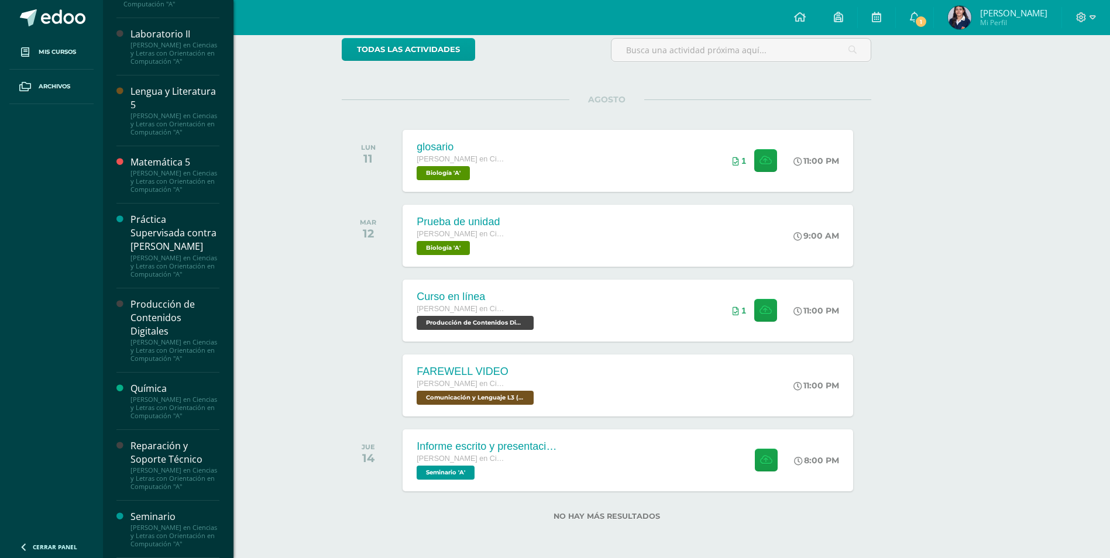
scroll to position [746, 0]
click at [180, 466] on div "[PERSON_NAME] en Ciencias y Letras con Orientación en Computación "A"" at bounding box center [174, 478] width 89 height 25
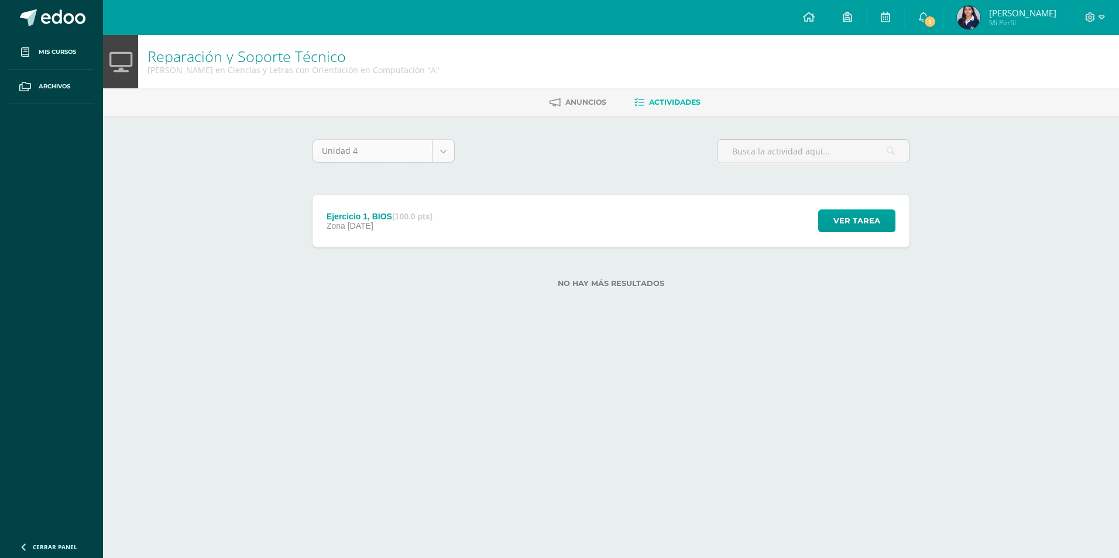
click at [453, 150] on body "Mis cursos Archivos Cerrar panel Asesoría [PERSON_NAME] en Ciencias y Letras co…" at bounding box center [559, 162] width 1119 height 325
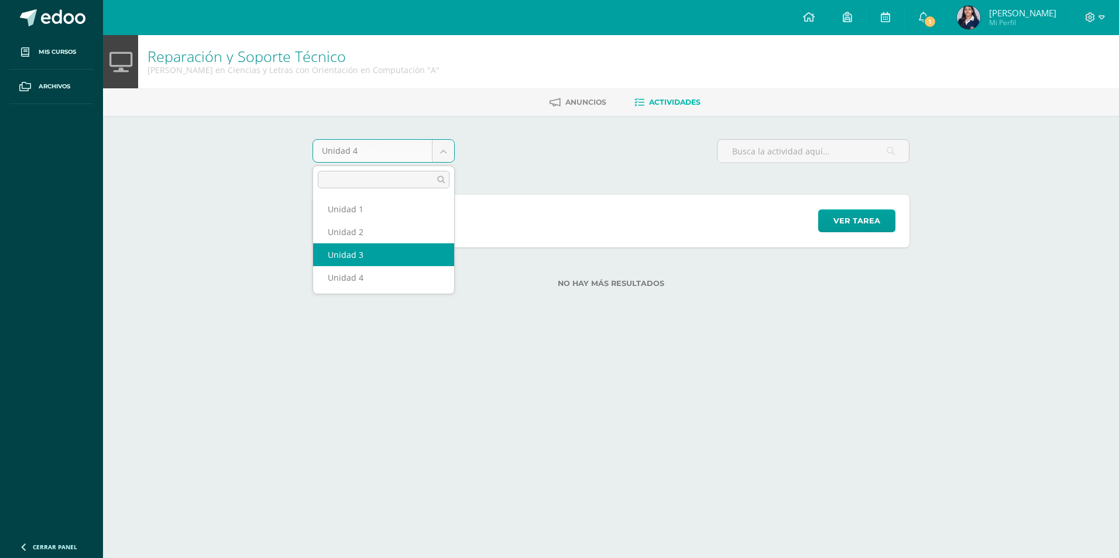
select select "Unidad 3"
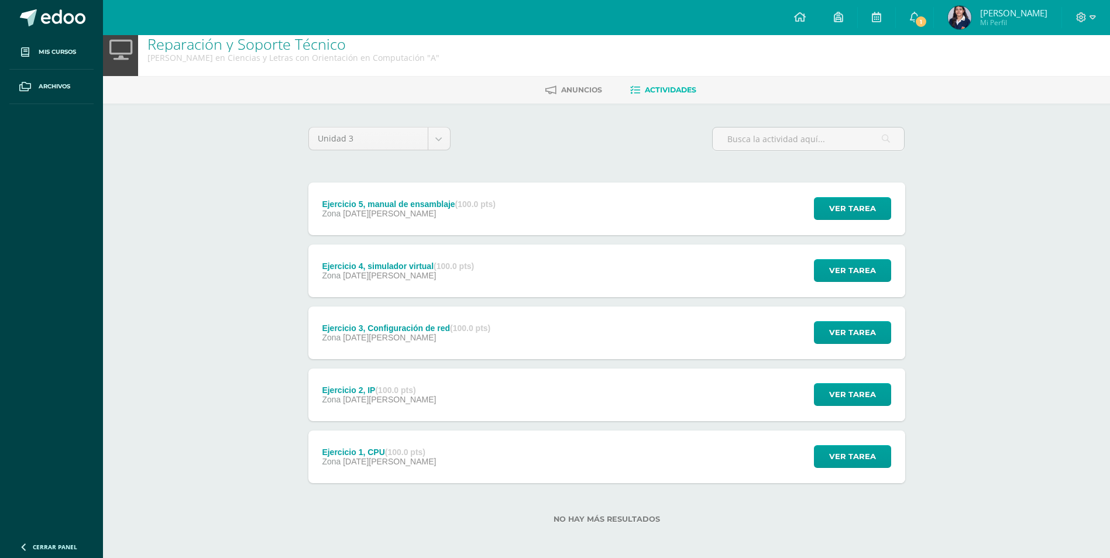
scroll to position [15, 0]
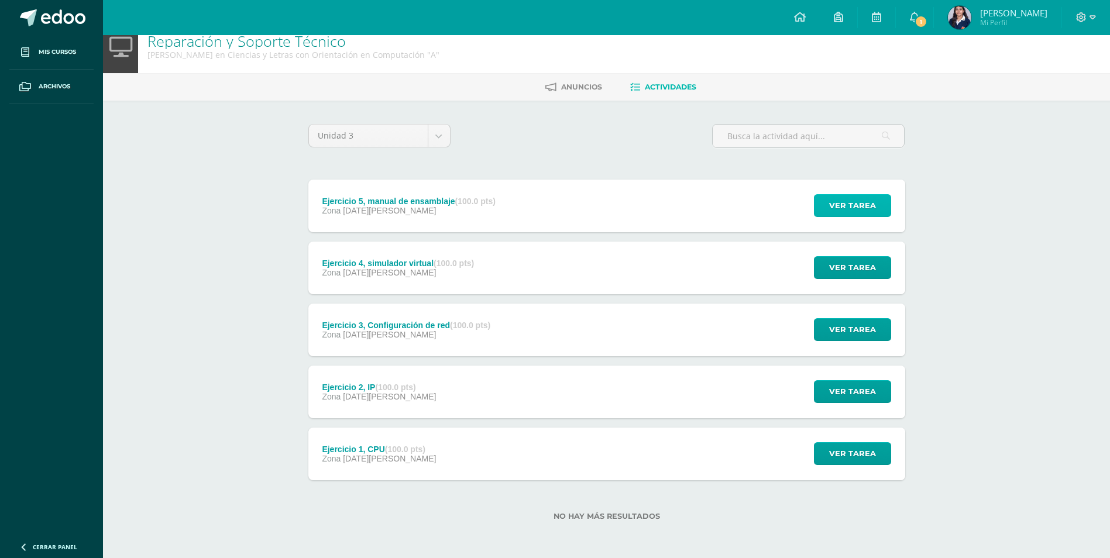
click at [868, 200] on span "Ver tarea" at bounding box center [852, 206] width 47 height 22
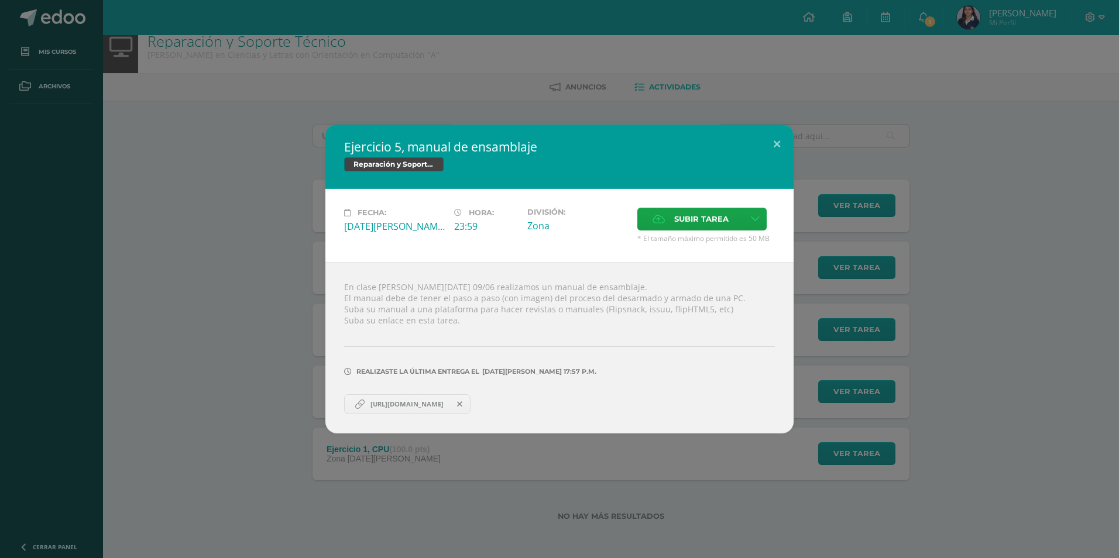
click at [449, 404] on span "https://online.fliphtml5.com/tjdma/mlmn/" at bounding box center [407, 404] width 85 height 9
click at [776, 143] on button at bounding box center [776, 145] width 33 height 40
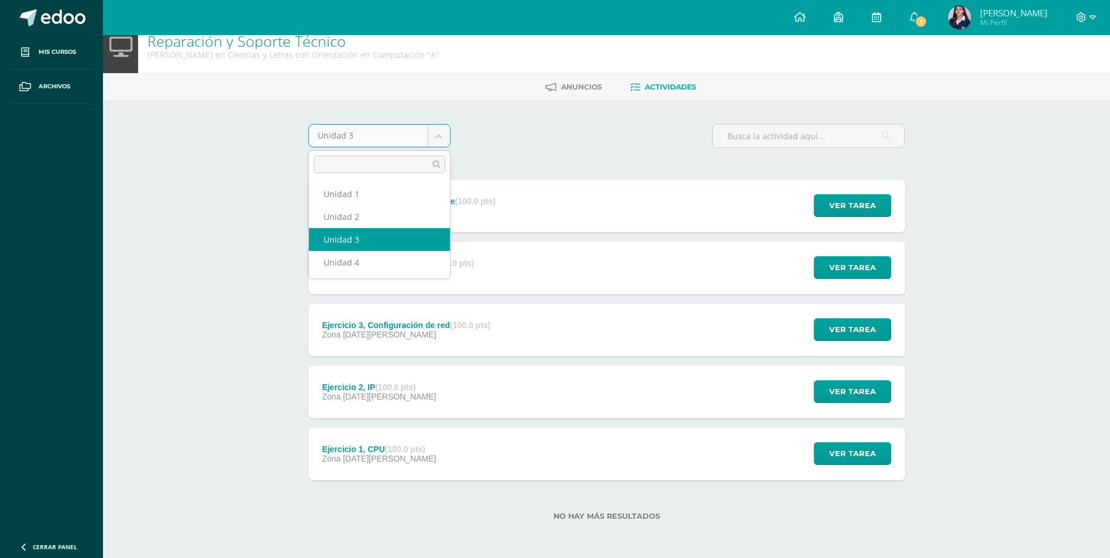
click at [431, 136] on body "Mis cursos Archivos Cerrar panel Asesoría Quinto Quinto Bachillerato en Ciencia…" at bounding box center [555, 271] width 1110 height 573
select select "Unidad 2"
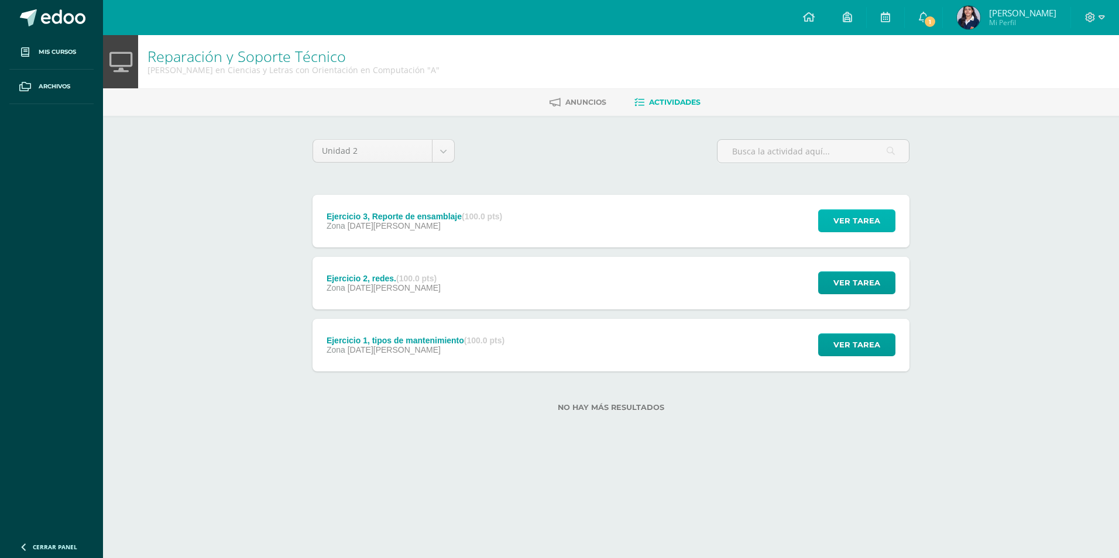
click at [843, 221] on span "Ver tarea" at bounding box center [856, 221] width 47 height 22
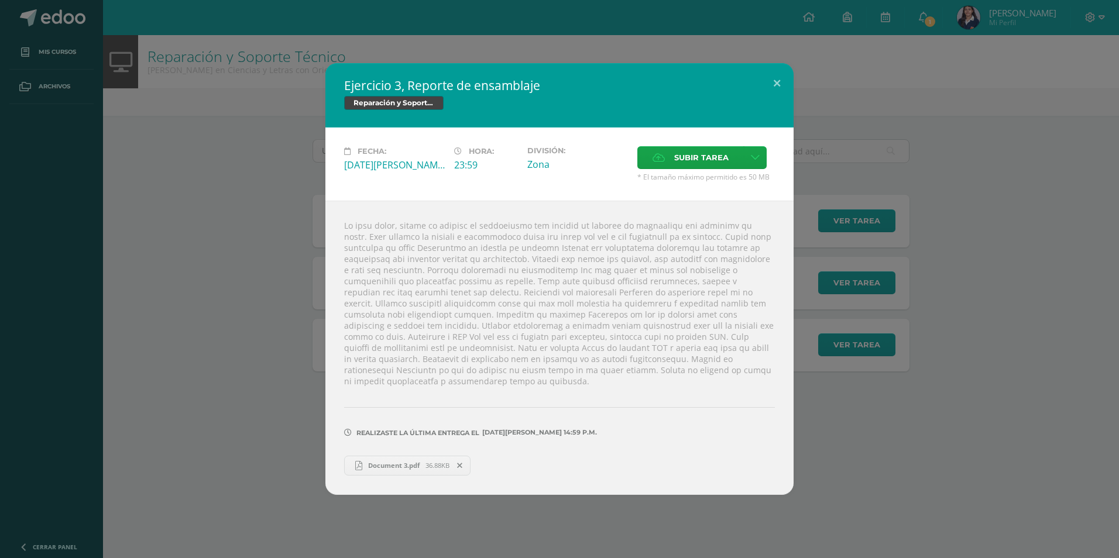
click at [416, 464] on span "Document 3.pdf" at bounding box center [393, 465] width 63 height 9
click at [771, 95] on button at bounding box center [776, 83] width 33 height 40
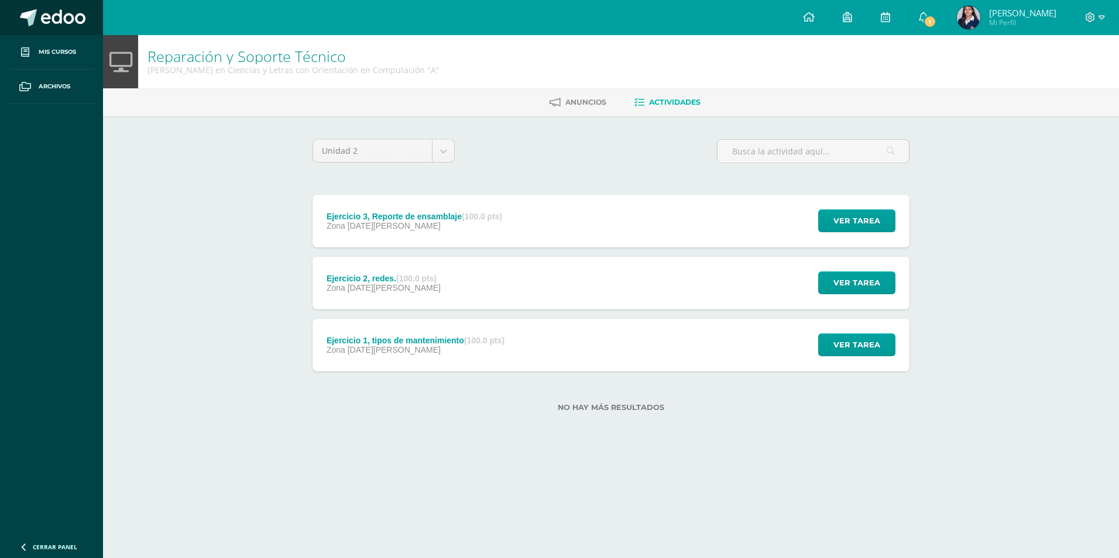
click at [70, 19] on span at bounding box center [63, 18] width 44 height 18
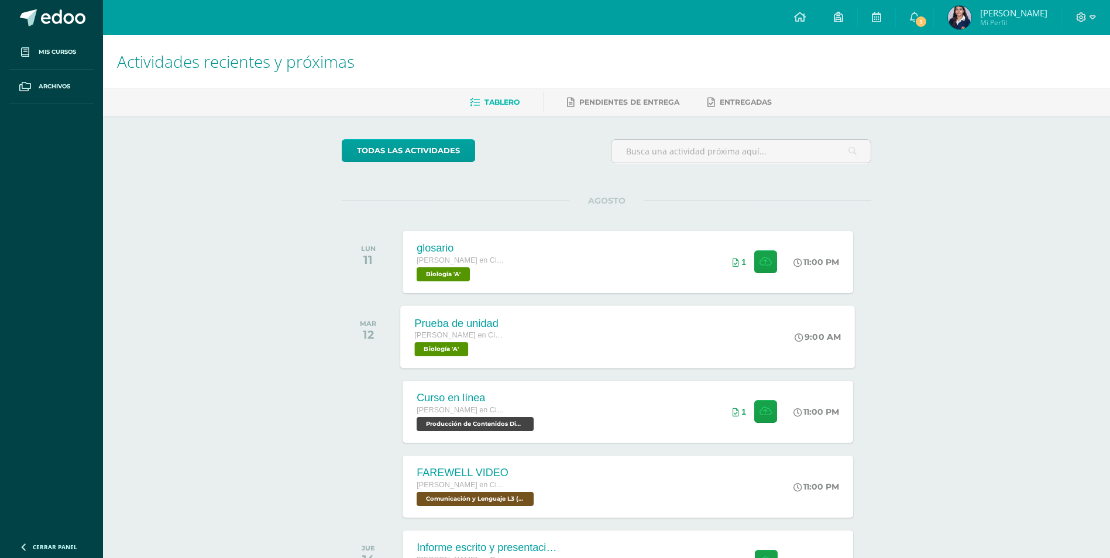
scroll to position [59, 0]
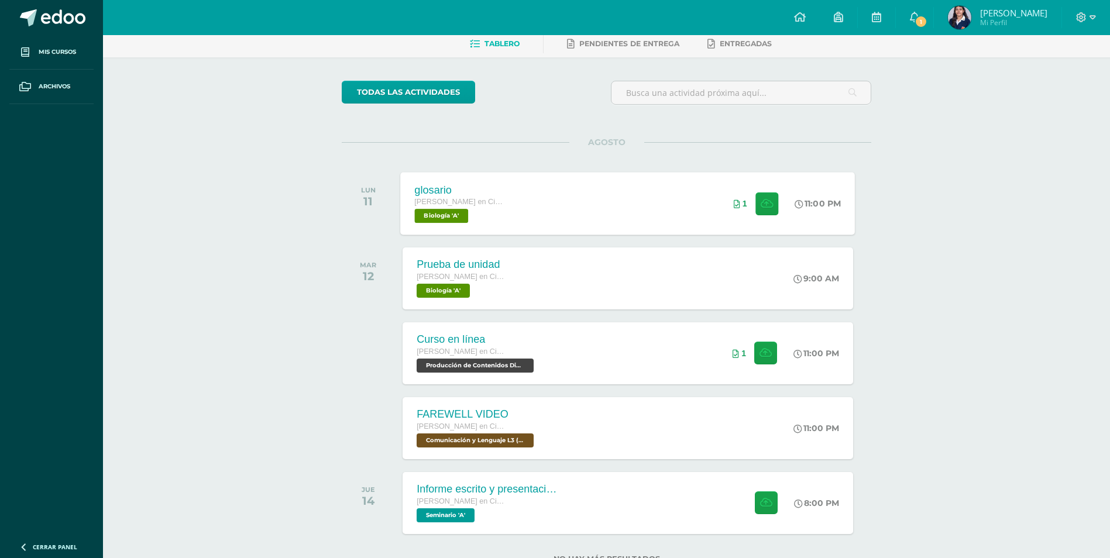
click at [650, 204] on div "glosario Quinto Quinto Bachillerato en Ciencias y Letras con Orientación en Com…" at bounding box center [628, 203] width 455 height 63
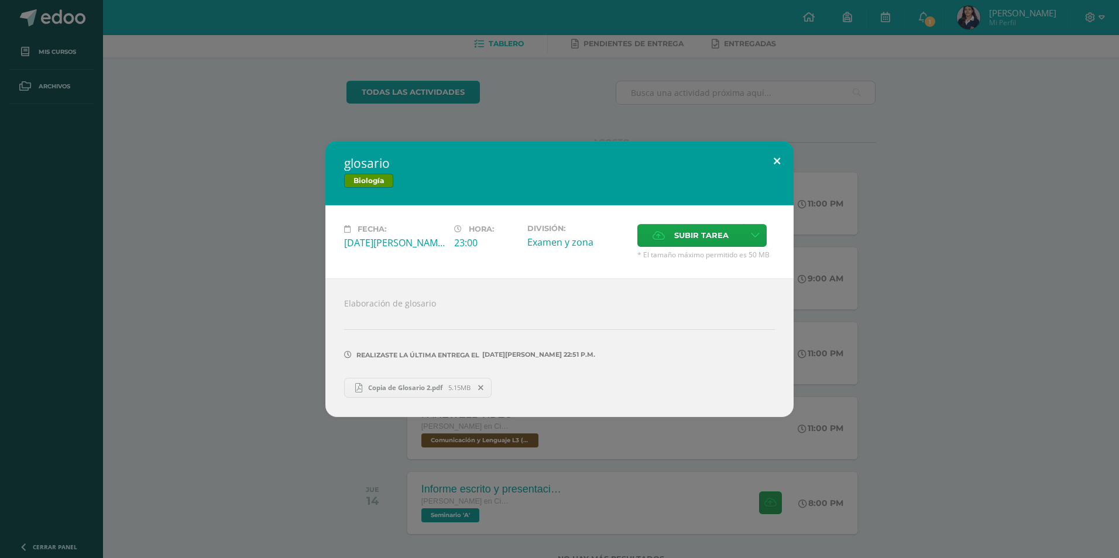
click at [773, 160] on button at bounding box center [776, 161] width 33 height 40
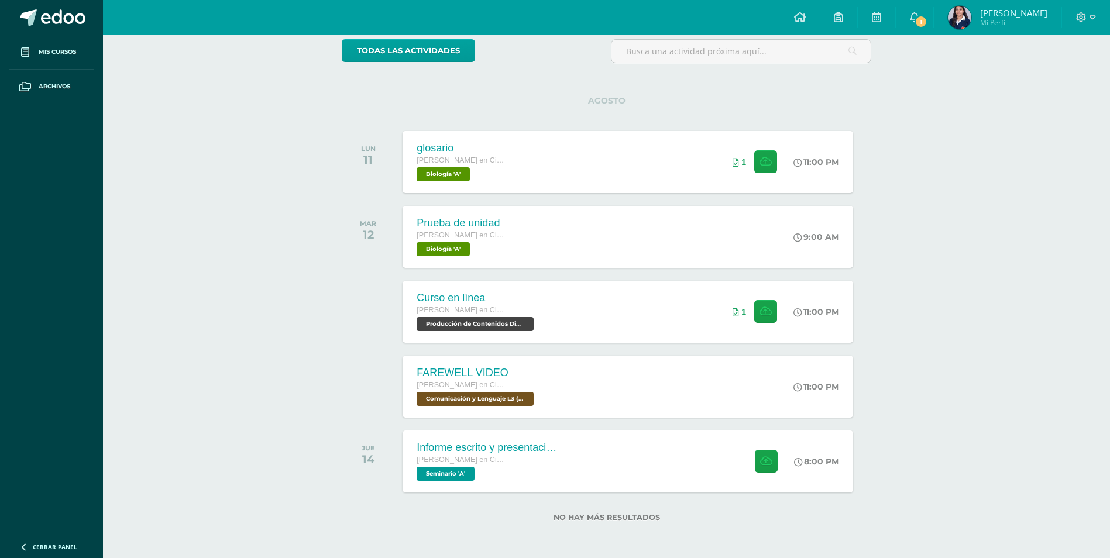
scroll to position [101, 0]
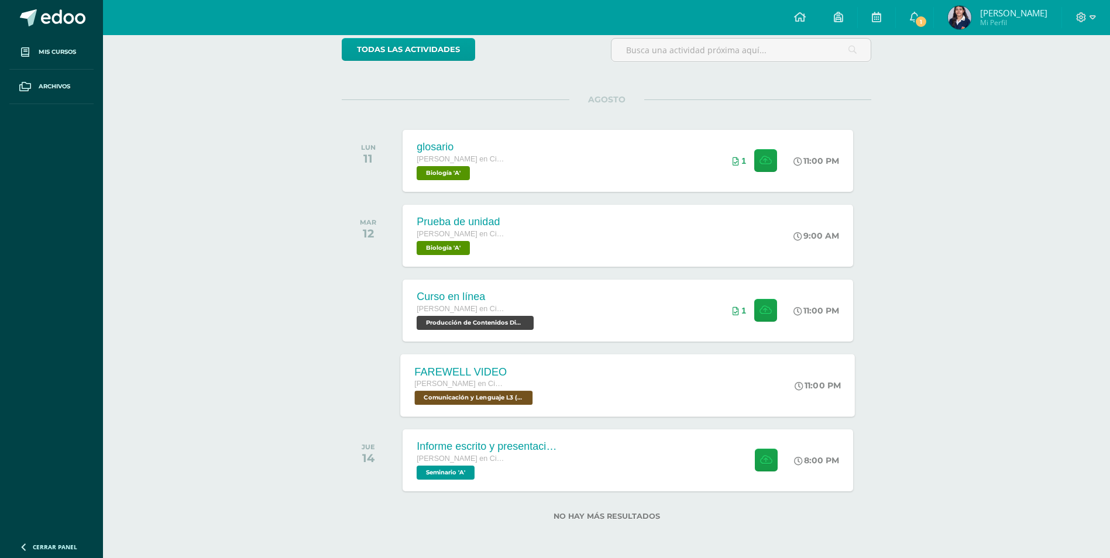
click at [537, 393] on div "FAREWELL VIDEO Quinto Quinto Bachillerato en Ciencias y Letras con Orientación …" at bounding box center [475, 385] width 149 height 63
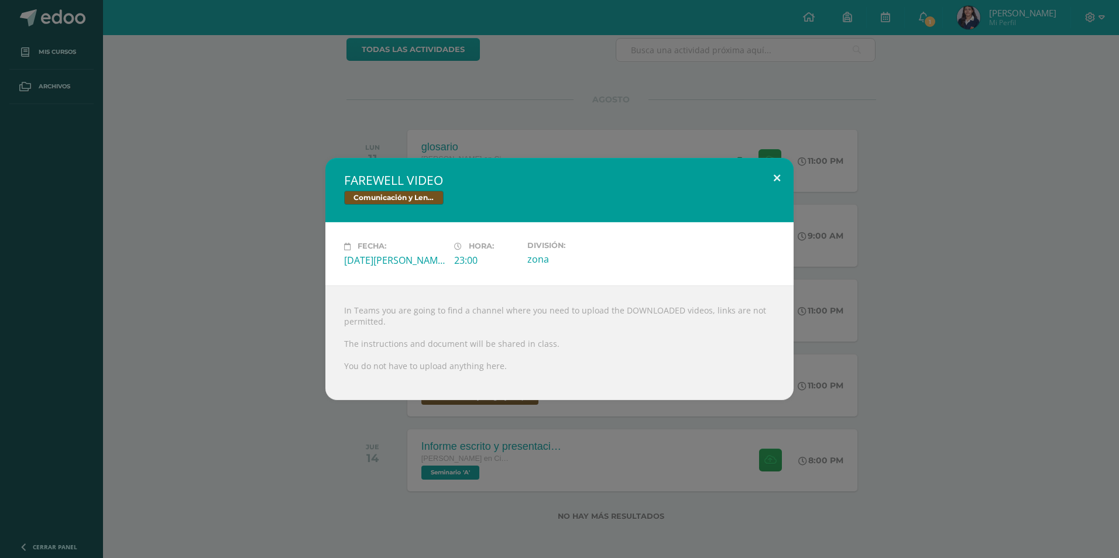
click at [774, 183] on button at bounding box center [776, 178] width 33 height 40
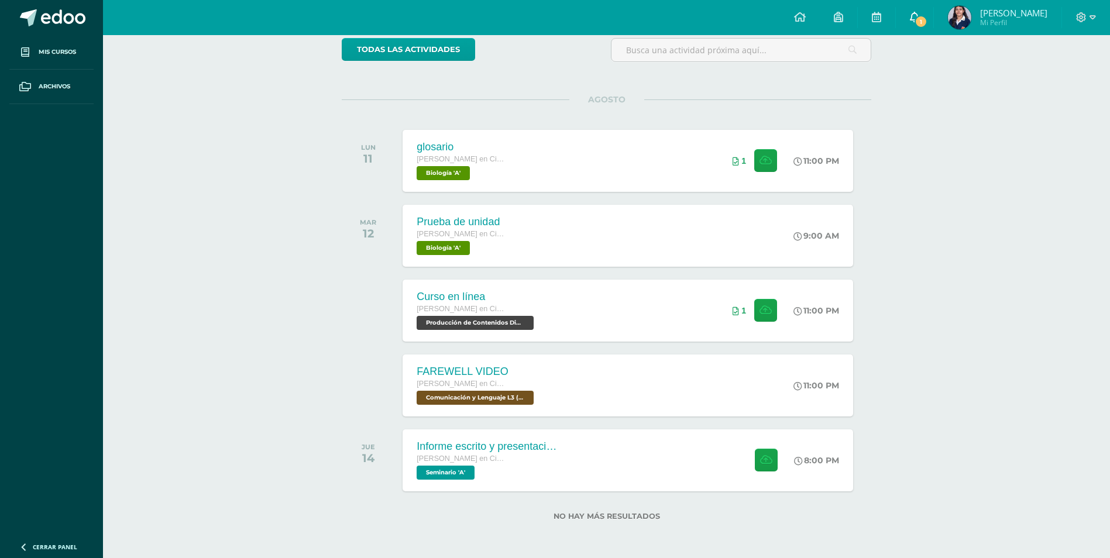
click at [919, 15] on icon at bounding box center [914, 17] width 9 height 11
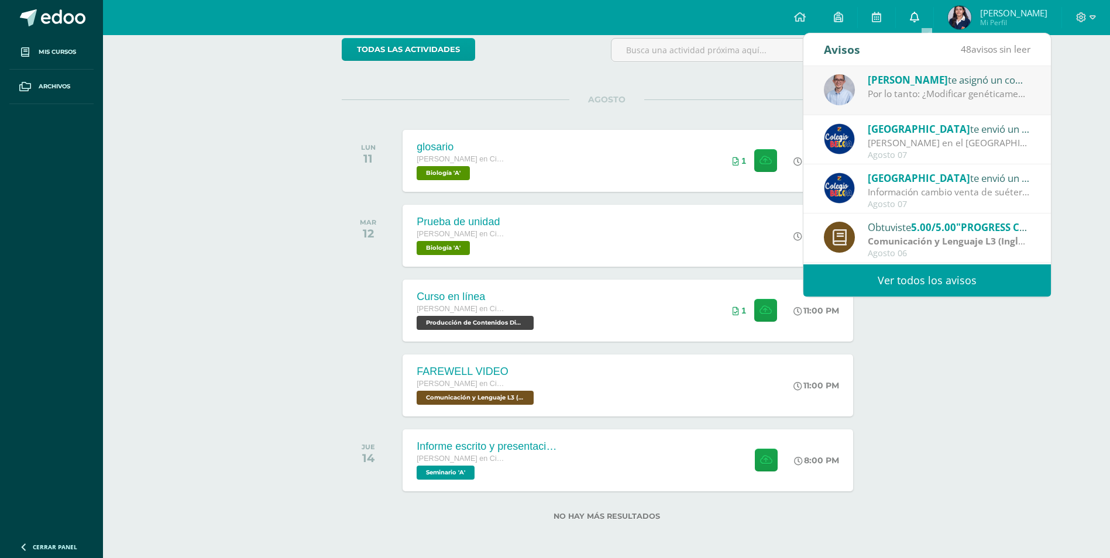
click at [921, 21] on link "0" at bounding box center [914, 17] width 37 height 35
click at [1041, 396] on div "Actividades recientes y próximas Tablero Pendientes de entrega Entregadas todas…" at bounding box center [606, 246] width 1007 height 624
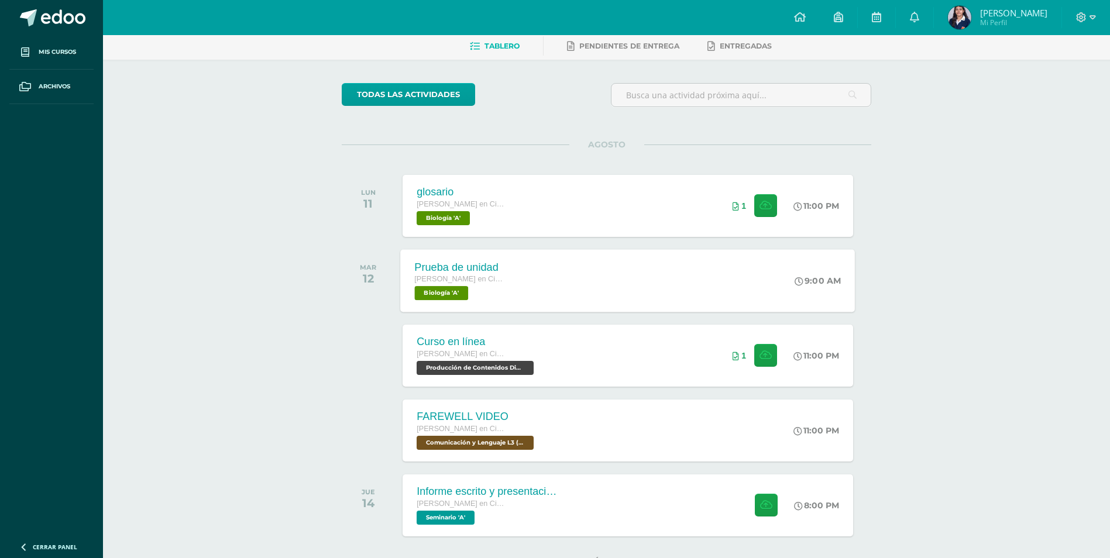
scroll to position [0, 0]
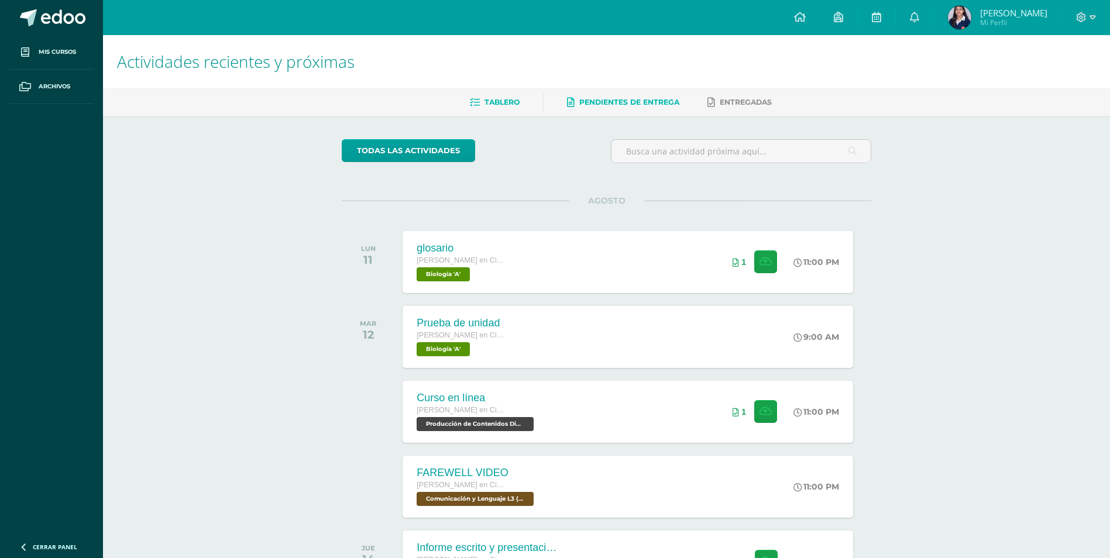
click at [618, 109] on link "Pendientes de entrega" at bounding box center [623, 102] width 112 height 19
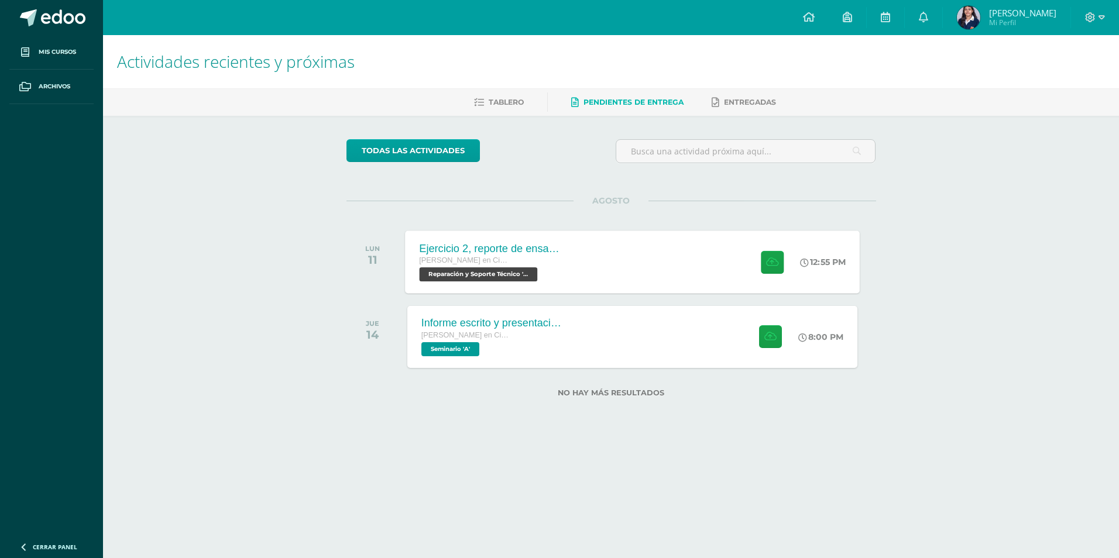
click at [633, 273] on div "Ejercicio 2, reporte de ensamblaje Quinto Quinto Bachillerato en Ciencias y Let…" at bounding box center [632, 262] width 455 height 63
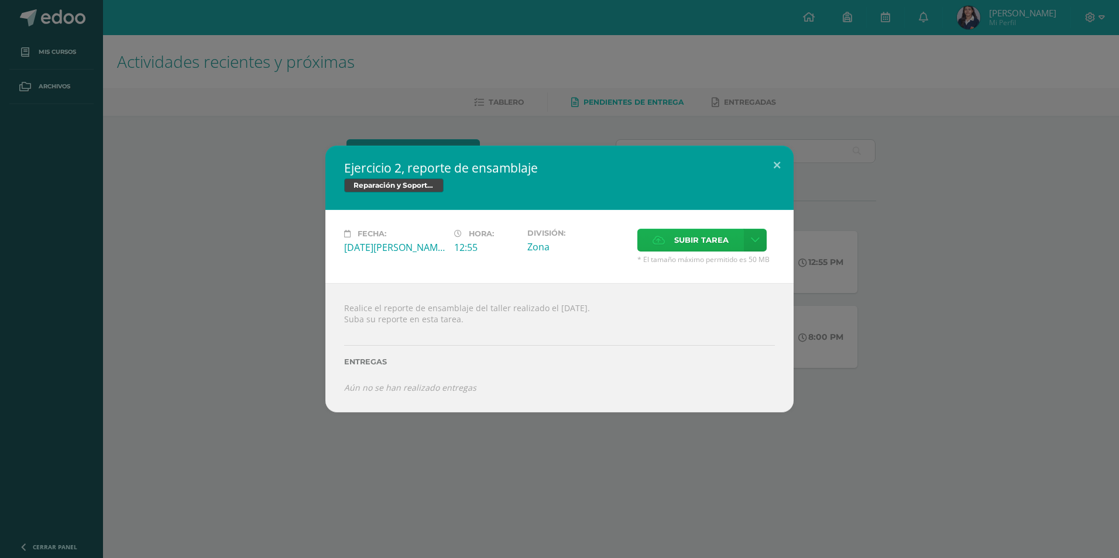
click at [692, 236] on span "Subir tarea" at bounding box center [701, 240] width 54 height 22
click at [0, 0] on input "Subir tarea" at bounding box center [0, 0] width 0 height 0
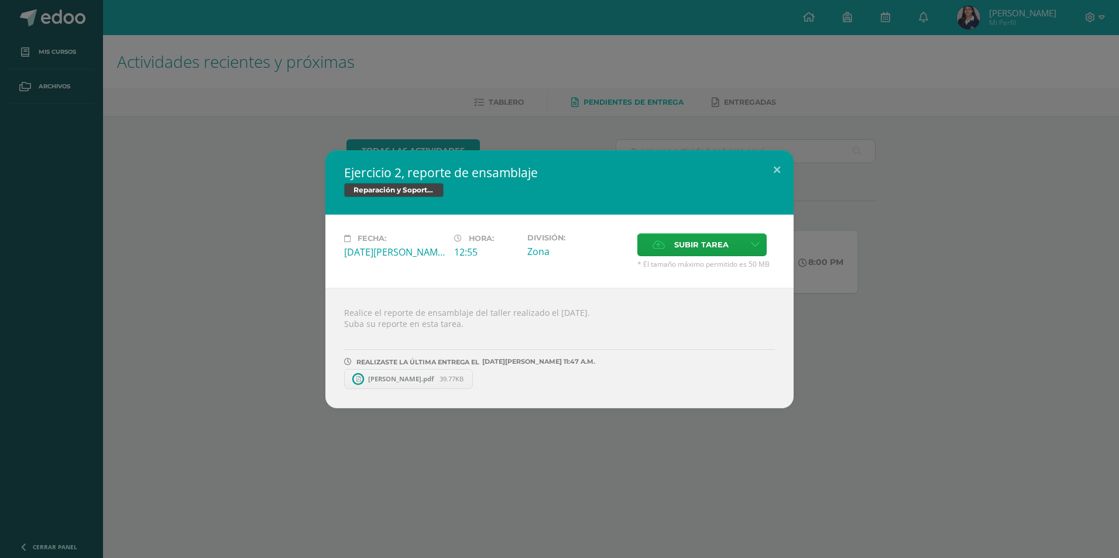
click at [757, 169] on h2 "Ejercicio 2, reporte de ensamblaje" at bounding box center [559, 172] width 431 height 16
click at [769, 167] on button at bounding box center [776, 170] width 33 height 40
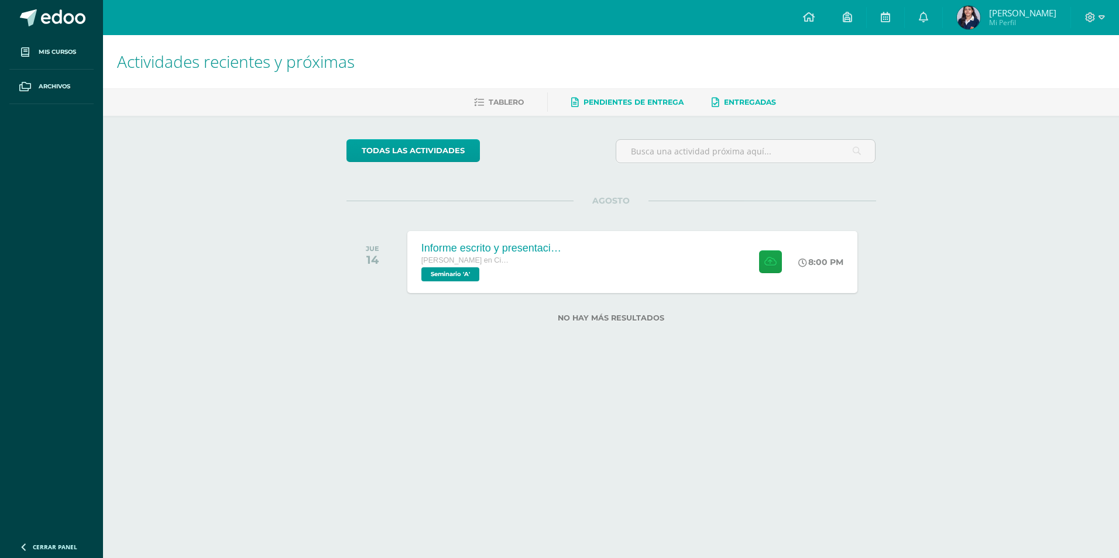
click at [736, 101] on span "Entregadas" at bounding box center [750, 102] width 52 height 9
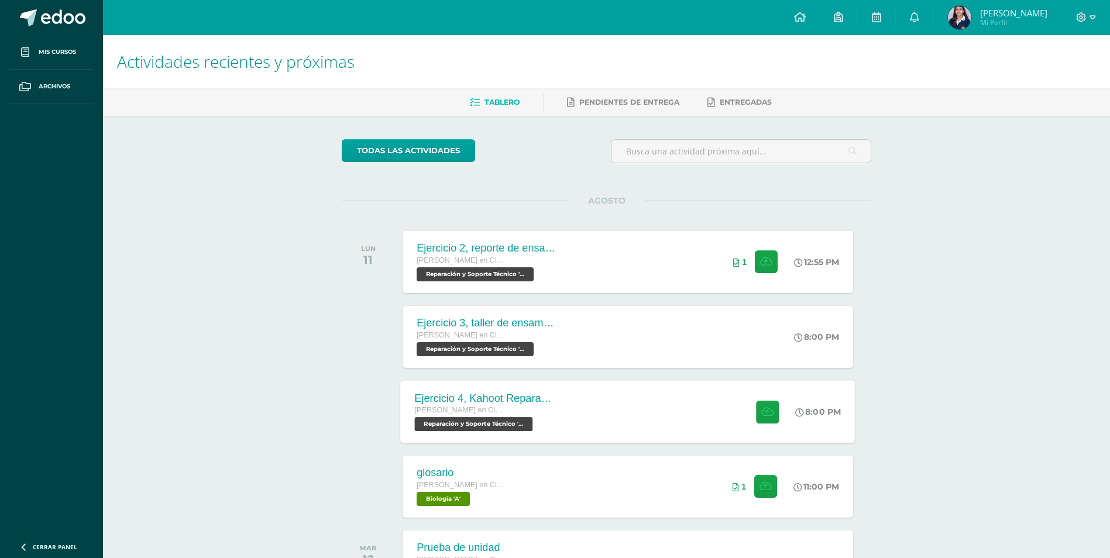
click at [673, 404] on div "Ejercicio 4, Kahoot Reparación [PERSON_NAME] en Ciencias y Letras con Orientaci…" at bounding box center [628, 411] width 455 height 63
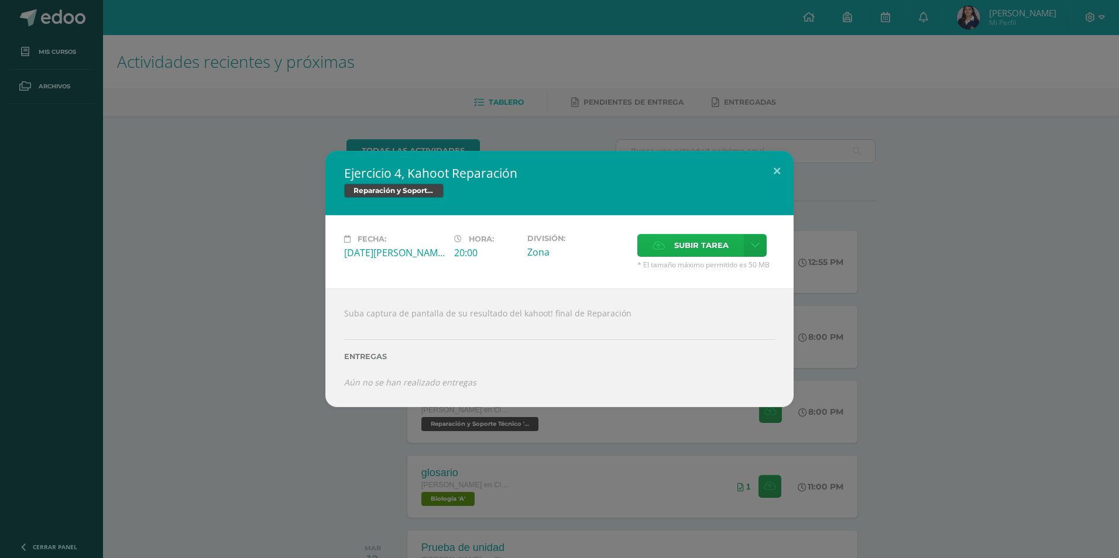
click at [686, 242] on span "Subir tarea" at bounding box center [701, 246] width 54 height 22
click at [0, 0] on input "Subir tarea" at bounding box center [0, 0] width 0 height 0
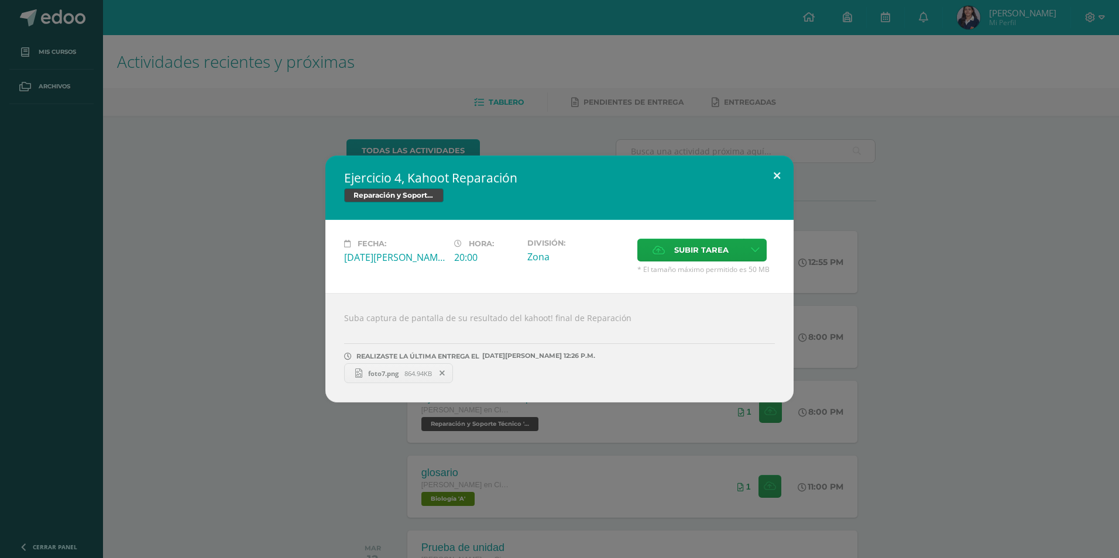
click at [770, 173] on button at bounding box center [776, 176] width 33 height 40
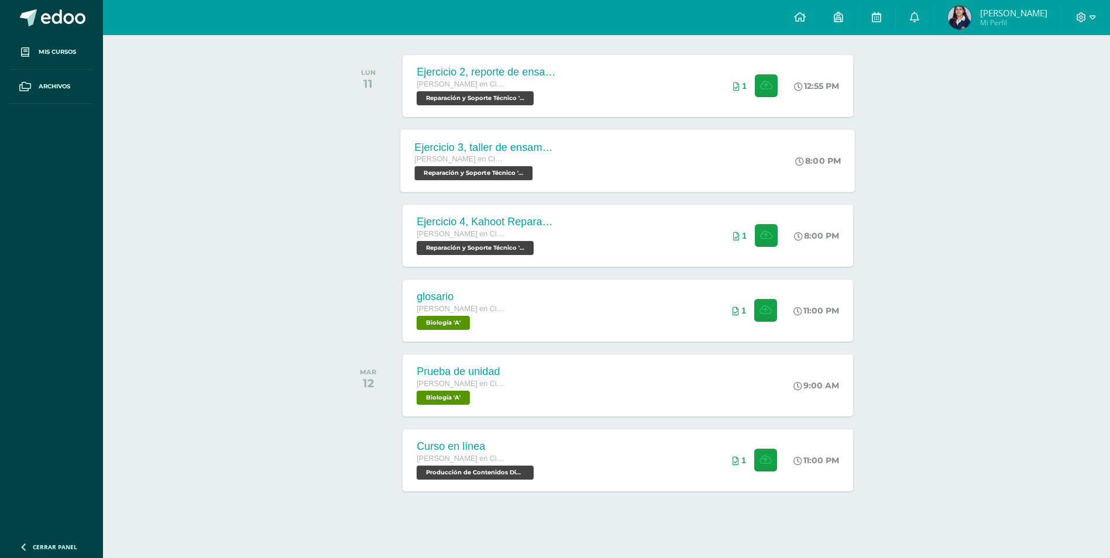
scroll to position [183, 0]
